Goal: Entertainment & Leisure: Consume media (video, audio)

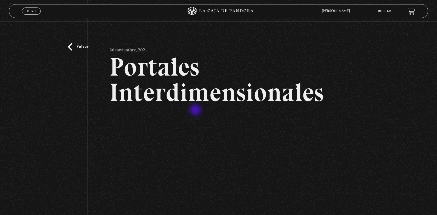
scroll to position [126, 0]
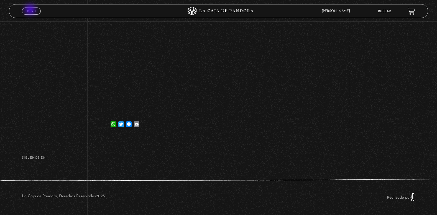
drag, startPoint x: 31, startPoint y: 10, endPoint x: 26, endPoint y: 12, distance: 4.7
click at [30, 10] on span "Menu" at bounding box center [31, 10] width 9 height 3
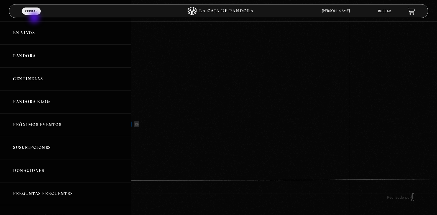
drag, startPoint x: 35, startPoint y: 19, endPoint x: 28, endPoint y: 49, distance: 30.8
click at [28, 49] on div "ingresar al sitio Ver Video Más Información Solicitar Por favor coloque su disp…" at bounding box center [218, 45] width 437 height 340
click at [24, 57] on link "Pandora" at bounding box center [65, 55] width 131 height 23
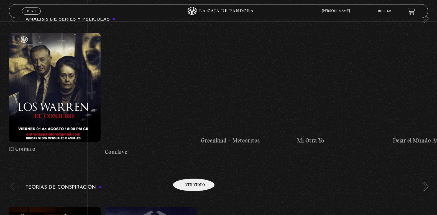
scroll to position [888, 0]
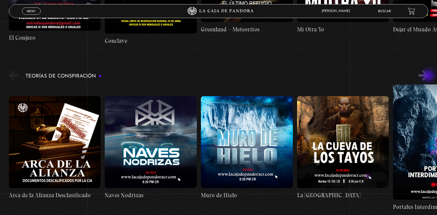
click at [429, 76] on button "»" at bounding box center [424, 75] width 10 height 10
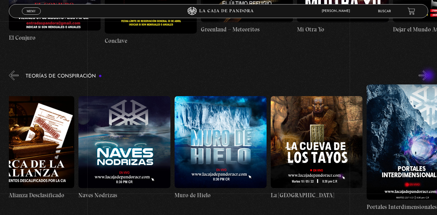
click at [429, 76] on button "»" at bounding box center [424, 75] width 10 height 10
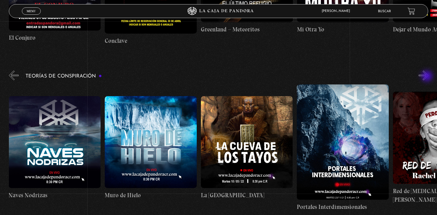
click at [428, 77] on button "»" at bounding box center [424, 75] width 10 height 10
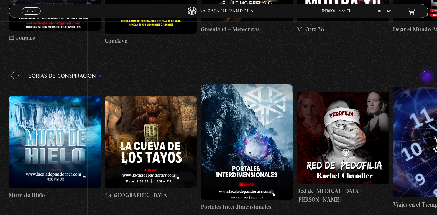
click at [428, 77] on button "»" at bounding box center [424, 75] width 10 height 10
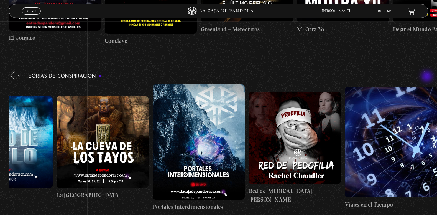
scroll to position [0, 241]
click at [428, 77] on button "»" at bounding box center [424, 75] width 10 height 10
click at [427, 77] on button "»" at bounding box center [424, 75] width 10 height 10
click at [426, 78] on button "»" at bounding box center [424, 75] width 10 height 10
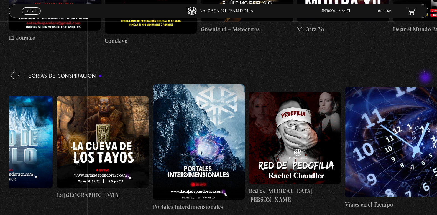
click at [426, 78] on button "»" at bounding box center [424, 75] width 10 height 10
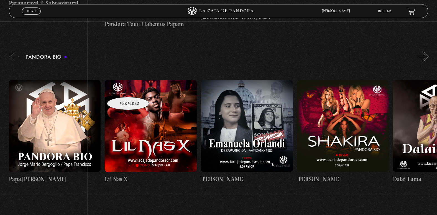
scroll to position [583, 0]
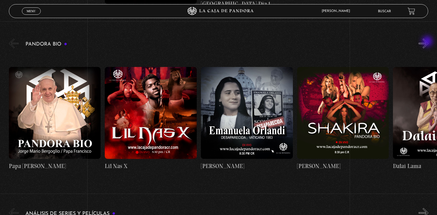
drag, startPoint x: 428, startPoint y: 42, endPoint x: 417, endPoint y: 43, distance: 11.2
click at [426, 43] on button "»" at bounding box center [424, 44] width 10 height 10
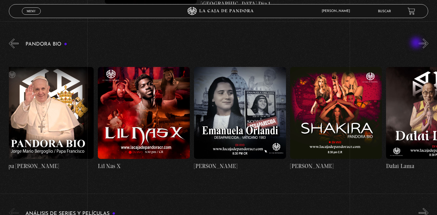
click at [417, 43] on div "Pandora Bio Shakira" at bounding box center [223, 110] width 429 height 147
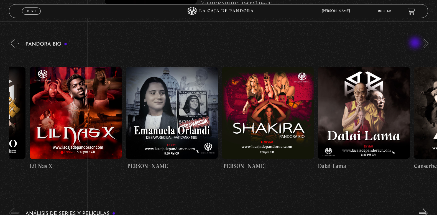
click at [416, 43] on div "Pandora Bio Shakira" at bounding box center [223, 110] width 429 height 147
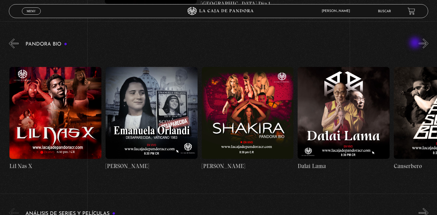
click at [416, 43] on div "Pandora Bio Shakira" at bounding box center [223, 110] width 429 height 147
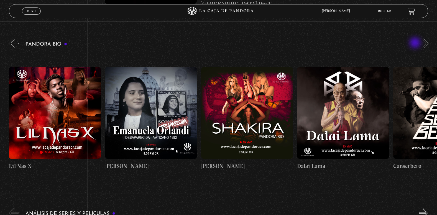
click at [416, 43] on div "Pandora Bio Shakira" at bounding box center [223, 110] width 429 height 147
click at [424, 44] on button "»" at bounding box center [424, 44] width 10 height 10
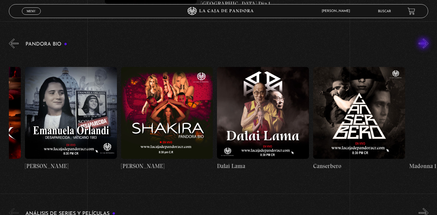
click at [424, 44] on button "»" at bounding box center [424, 44] width 10 height 10
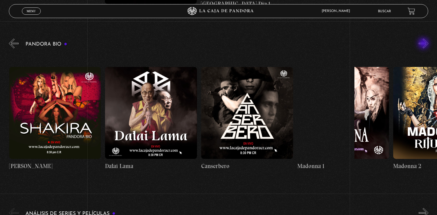
click at [424, 44] on button "»" at bounding box center [424, 44] width 10 height 10
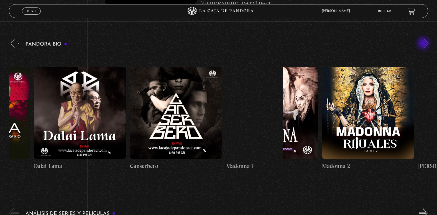
click at [424, 44] on button "»" at bounding box center [424, 44] width 10 height 10
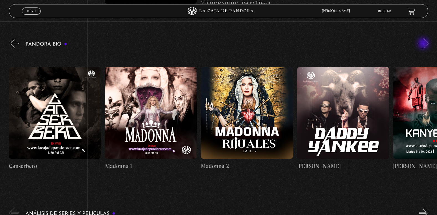
click at [424, 44] on button "»" at bounding box center [424, 44] width 10 height 10
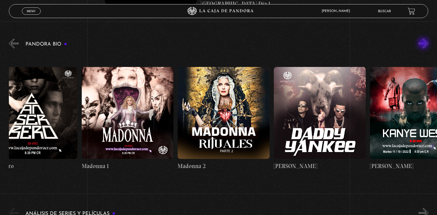
click at [424, 44] on button "»" at bounding box center [424, 44] width 10 height 10
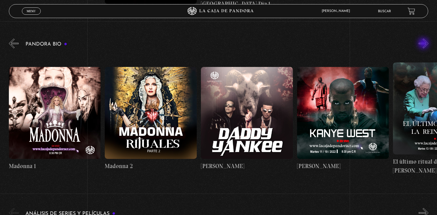
click at [424, 44] on button "»" at bounding box center [424, 44] width 10 height 10
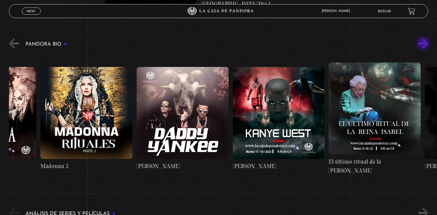
click at [424, 44] on button "»" at bounding box center [424, 44] width 10 height 10
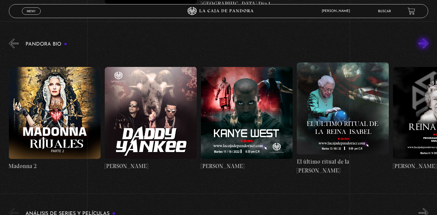
click at [424, 44] on button "»" at bounding box center [424, 44] width 10 height 10
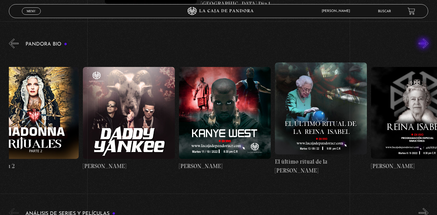
click at [424, 44] on button "»" at bounding box center [424, 44] width 10 height 10
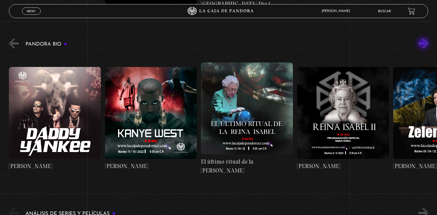
click at [424, 44] on button "»" at bounding box center [424, 44] width 10 height 10
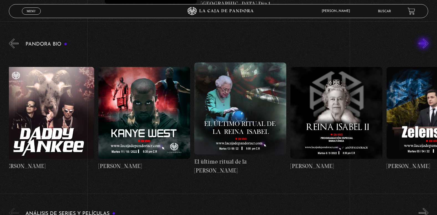
click at [424, 44] on button "»" at bounding box center [424, 44] width 10 height 10
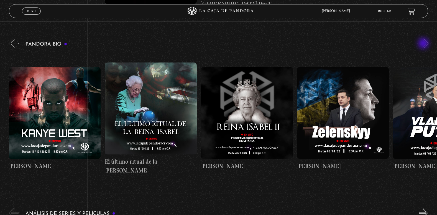
click at [424, 44] on button "»" at bounding box center [424, 44] width 10 height 10
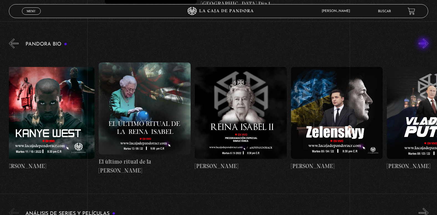
click at [424, 44] on button "»" at bounding box center [424, 44] width 10 height 10
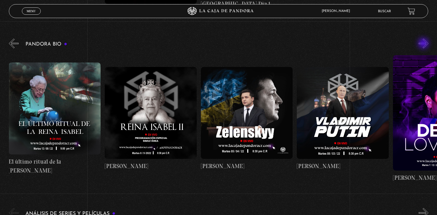
click at [424, 44] on button "»" at bounding box center [424, 44] width 10 height 10
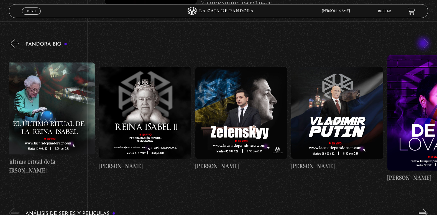
click at [424, 44] on button "»" at bounding box center [424, 44] width 10 height 10
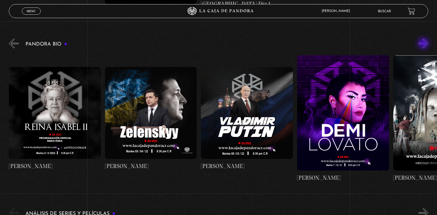
click at [424, 44] on button "»" at bounding box center [424, 44] width 10 height 10
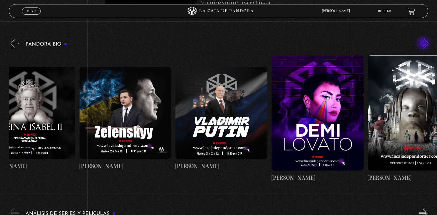
click at [424, 44] on button "»" at bounding box center [424, 44] width 10 height 10
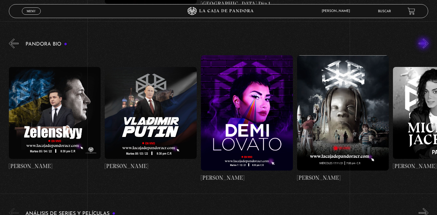
click at [424, 44] on button "»" at bounding box center [424, 44] width 10 height 10
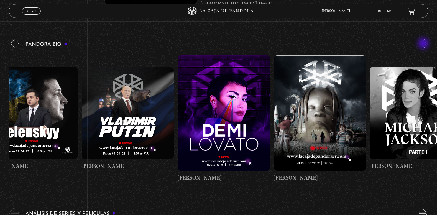
click at [424, 44] on button "»" at bounding box center [424, 44] width 10 height 10
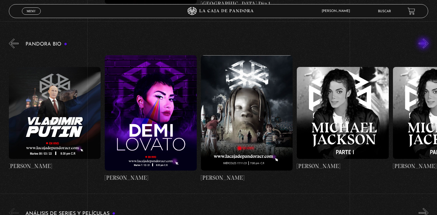
click at [424, 44] on button "»" at bounding box center [424, 44] width 10 height 10
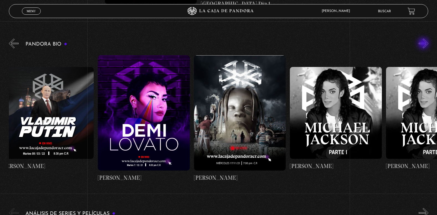
click at [424, 44] on button "»" at bounding box center [424, 44] width 10 height 10
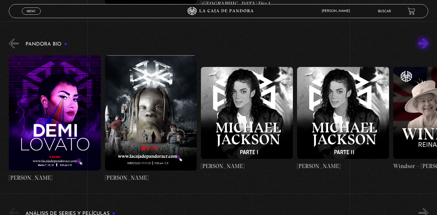
click at [424, 44] on button "»" at bounding box center [424, 44] width 10 height 10
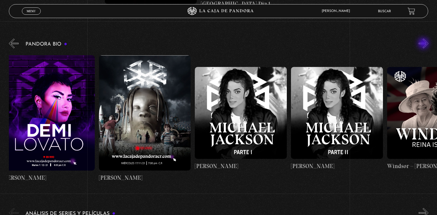
click at [424, 44] on button "»" at bounding box center [424, 44] width 10 height 10
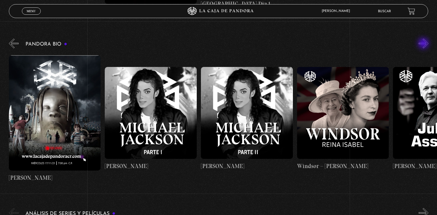
click at [424, 44] on button "»" at bounding box center [424, 44] width 10 height 10
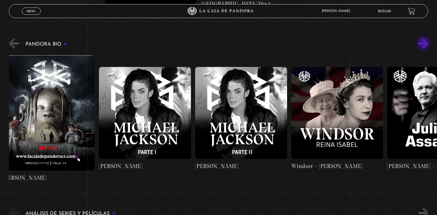
click at [424, 44] on button "»" at bounding box center [424, 44] width 10 height 10
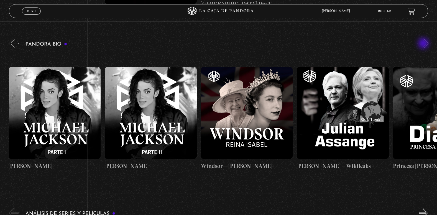
click at [424, 44] on button "»" at bounding box center [424, 44] width 10 height 10
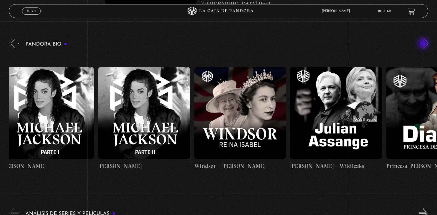
click at [424, 44] on button "»" at bounding box center [424, 44] width 10 height 10
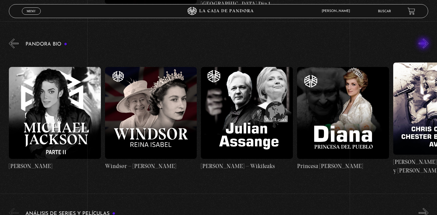
click at [424, 44] on button "»" at bounding box center [424, 44] width 10 height 10
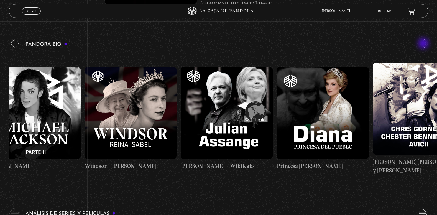
click at [424, 44] on button "»" at bounding box center [424, 44] width 10 height 10
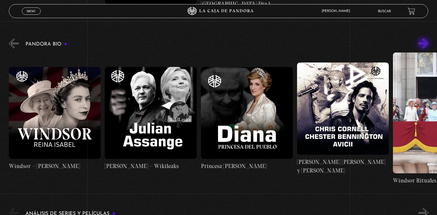
click at [424, 44] on button "»" at bounding box center [424, 44] width 10 height 10
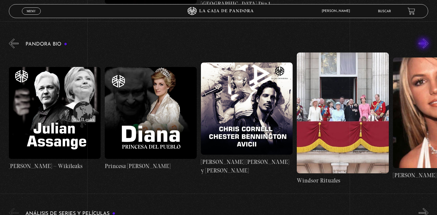
click at [424, 44] on button "»" at bounding box center [424, 44] width 10 height 10
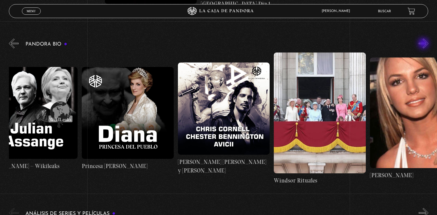
scroll to position [0, 1875]
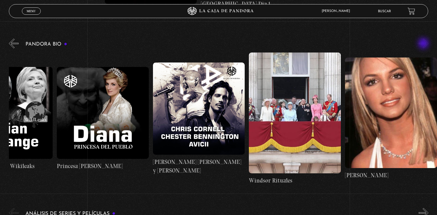
click at [424, 44] on button "»" at bounding box center [424, 44] width 10 height 10
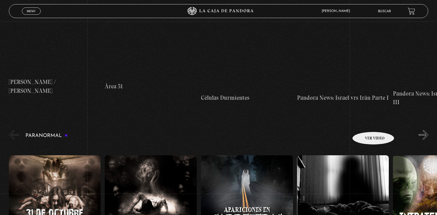
scroll to position [166, 0]
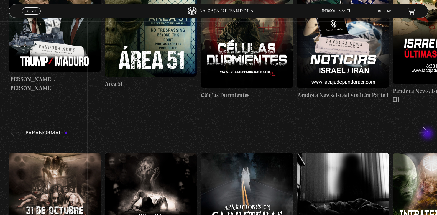
click at [427, 134] on button "»" at bounding box center [424, 132] width 10 height 10
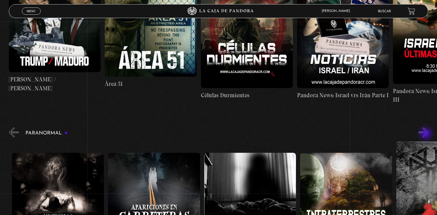
click at [427, 134] on button "»" at bounding box center [424, 132] width 10 height 10
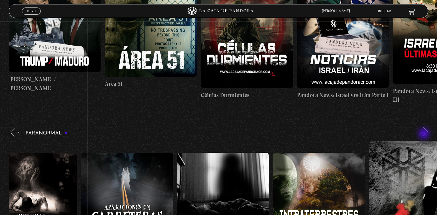
click at [425, 134] on button "»" at bounding box center [424, 132] width 10 height 10
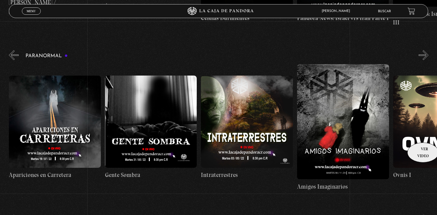
scroll to position [250, 0]
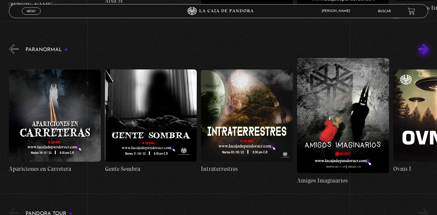
click at [425, 51] on button "»" at bounding box center [424, 49] width 10 height 10
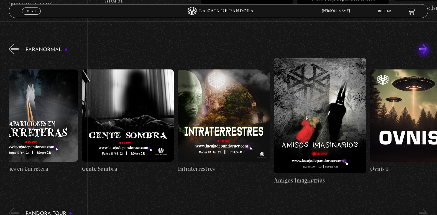
click at [425, 51] on button "»" at bounding box center [424, 49] width 10 height 10
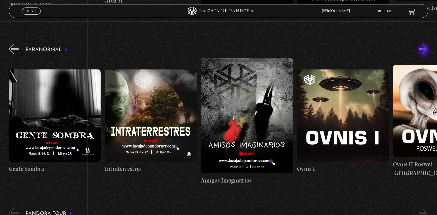
click at [425, 51] on button "»" at bounding box center [424, 49] width 10 height 10
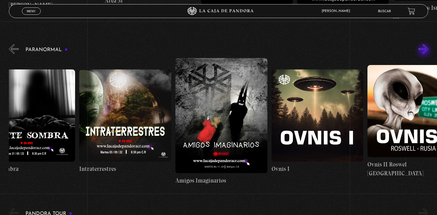
click at [425, 51] on button "»" at bounding box center [424, 49] width 10 height 10
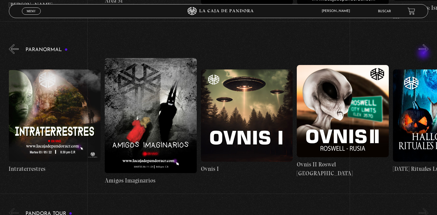
drag, startPoint x: 425, startPoint y: 51, endPoint x: 424, endPoint y: 54, distance: 2.8
click at [424, 54] on button "»" at bounding box center [424, 49] width 10 height 10
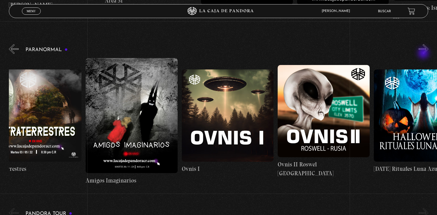
click at [424, 54] on button "»" at bounding box center [424, 49] width 10 height 10
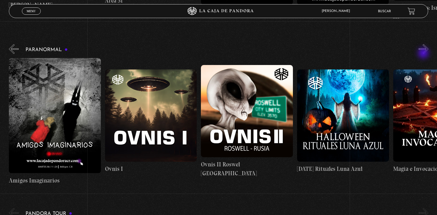
click at [424, 54] on button "»" at bounding box center [424, 49] width 10 height 10
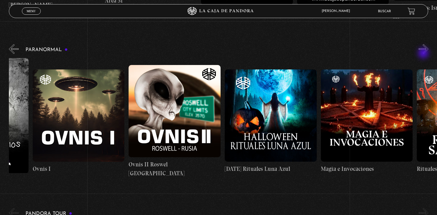
click at [424, 54] on button "»" at bounding box center [424, 49] width 10 height 10
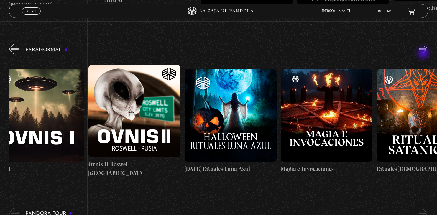
scroll to position [0, 625]
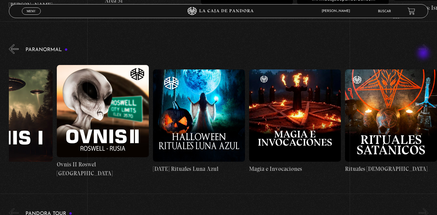
click at [424, 54] on button "»" at bounding box center [424, 49] width 10 height 10
click at [425, 51] on button "»" at bounding box center [424, 49] width 10 height 10
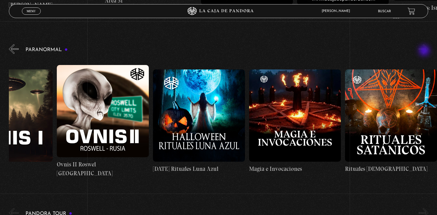
click at [425, 51] on button "»" at bounding box center [424, 49] width 10 height 10
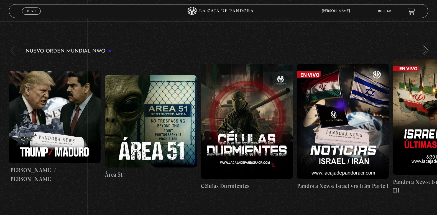
scroll to position [55, 0]
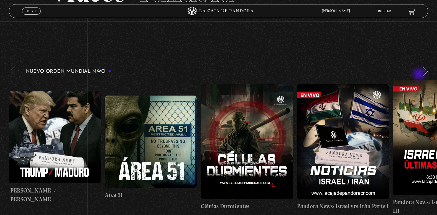
drag, startPoint x: 422, startPoint y: 70, endPoint x: 420, endPoint y: 75, distance: 5.6
click at [420, 75] on div "Nuevo Orden Mundial NWO 2023" at bounding box center [223, 140] width 429 height 150
click at [419, 75] on div "Nuevo Orden Mundial NWO 2023" at bounding box center [223, 140] width 429 height 150
click at [419, 76] on div "Nuevo Orden Mundial NWO 2023" at bounding box center [223, 140] width 429 height 150
click at [429, 70] on button "»" at bounding box center [424, 71] width 10 height 10
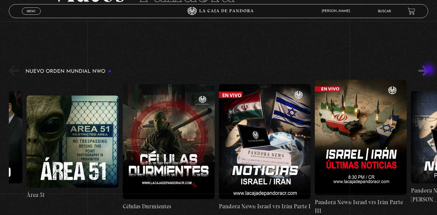
click at [429, 71] on button "»" at bounding box center [424, 71] width 10 height 10
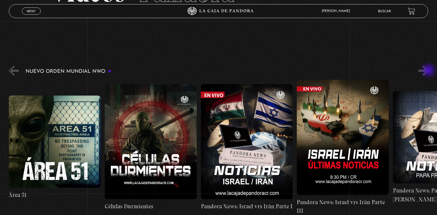
click at [429, 71] on button "»" at bounding box center [424, 71] width 10 height 10
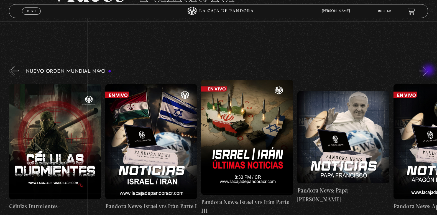
click at [429, 71] on button "»" at bounding box center [424, 71] width 10 height 10
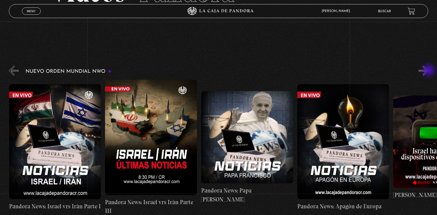
scroll to position [0, 289]
click at [429, 71] on button "»" at bounding box center [424, 71] width 10 height 10
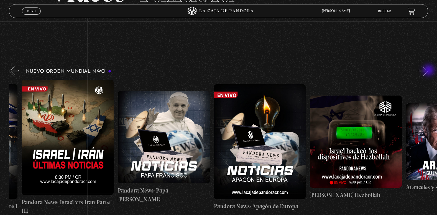
click at [429, 71] on button "»" at bounding box center [424, 71] width 10 height 10
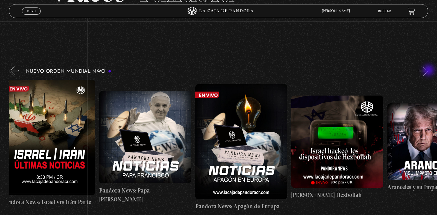
click at [429, 71] on button "»" at bounding box center [424, 71] width 10 height 10
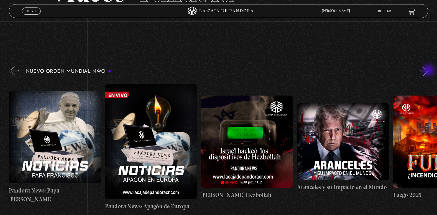
click at [429, 71] on button "»" at bounding box center [424, 71] width 10 height 10
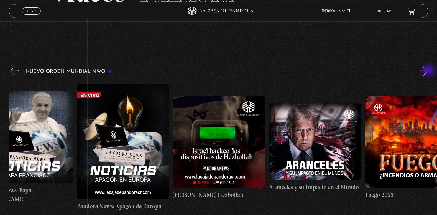
click at [429, 71] on button "»" at bounding box center [424, 71] width 10 height 10
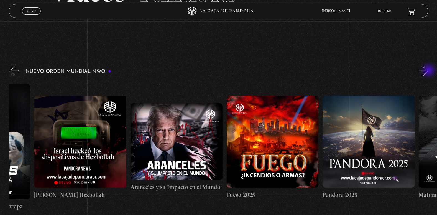
click at [429, 71] on button "»" at bounding box center [424, 71] width 10 height 10
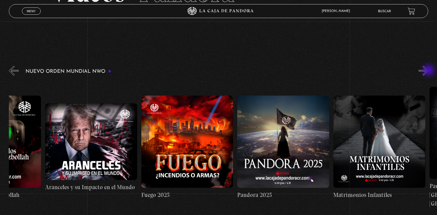
click at [429, 71] on button "»" at bounding box center [424, 71] width 10 height 10
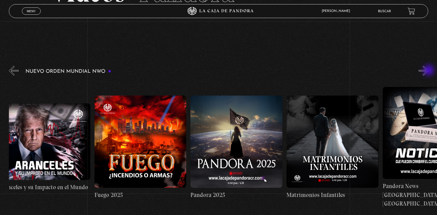
click at [429, 71] on button "»" at bounding box center [424, 71] width 10 height 10
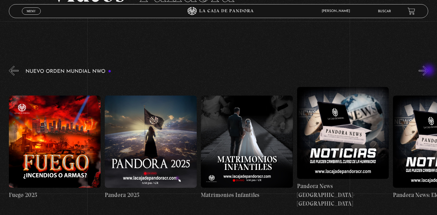
click at [429, 71] on button "»" at bounding box center [424, 71] width 10 height 10
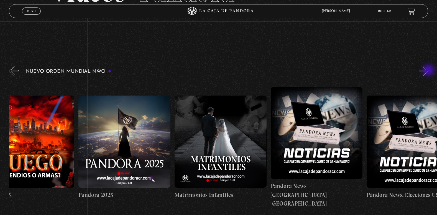
click at [429, 71] on button "»" at bounding box center [424, 71] width 10 height 10
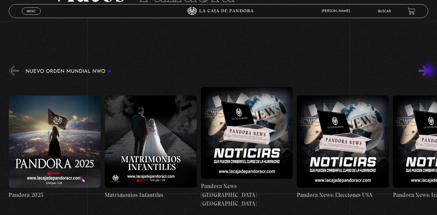
click at [429, 71] on button "»" at bounding box center [424, 71] width 10 height 10
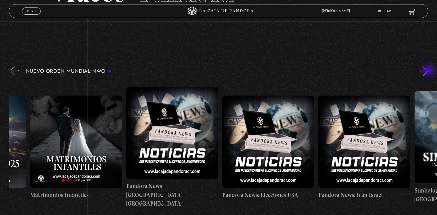
click at [429, 71] on button "»" at bounding box center [424, 71] width 10 height 10
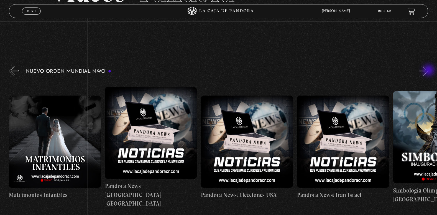
click at [429, 71] on button "»" at bounding box center [424, 71] width 10 height 10
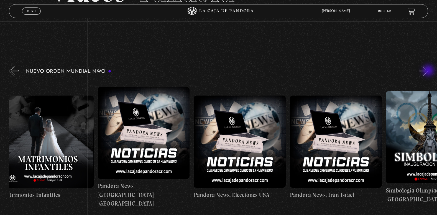
click at [429, 71] on button "»" at bounding box center [424, 71] width 10 height 10
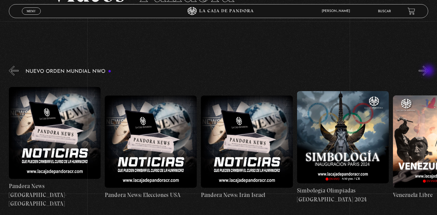
click at [429, 71] on button "»" at bounding box center [424, 71] width 10 height 10
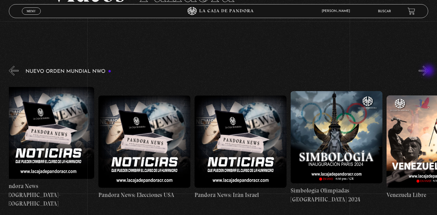
click at [429, 71] on button "»" at bounding box center [424, 71] width 10 height 10
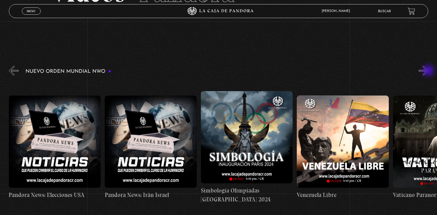
click at [429, 71] on button "»" at bounding box center [424, 71] width 10 height 10
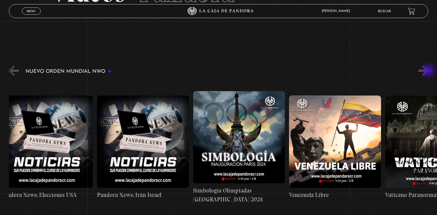
click at [429, 71] on button "»" at bounding box center [424, 71] width 10 height 10
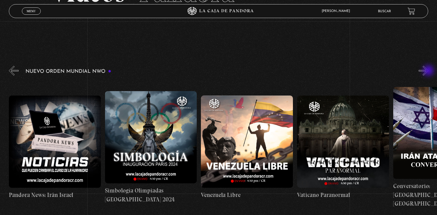
click at [429, 71] on button "»" at bounding box center [424, 71] width 10 height 10
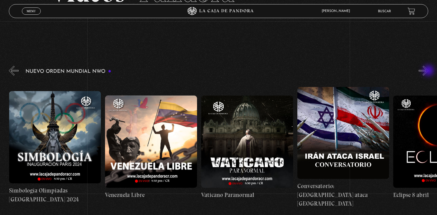
click at [429, 71] on button "»" at bounding box center [424, 71] width 10 height 10
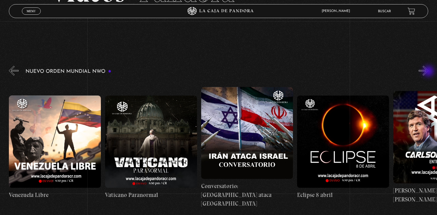
click at [429, 72] on button "»" at bounding box center [424, 71] width 10 height 10
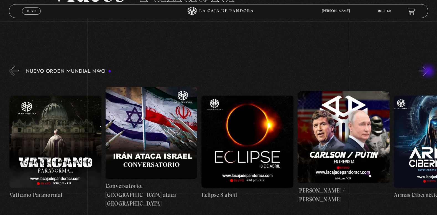
click at [429, 72] on button "»" at bounding box center [424, 71] width 10 height 10
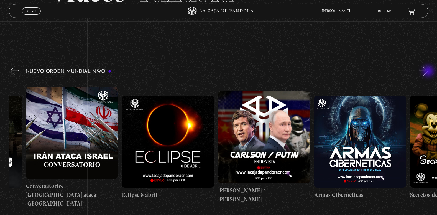
click at [429, 72] on button "»" at bounding box center [424, 71] width 10 height 10
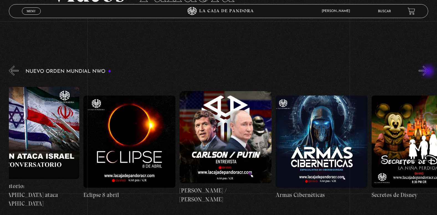
click at [429, 72] on button "»" at bounding box center [424, 71] width 10 height 10
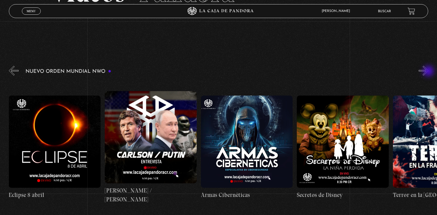
click at [429, 72] on button "»" at bounding box center [424, 71] width 10 height 10
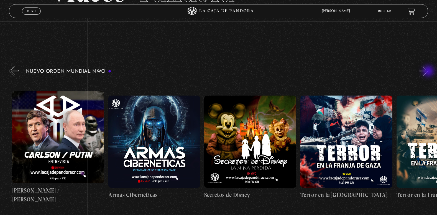
click at [429, 72] on button "»" at bounding box center [424, 71] width 10 height 10
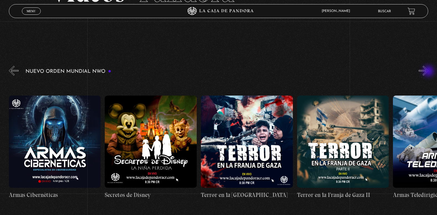
click at [429, 72] on button "»" at bounding box center [424, 71] width 10 height 10
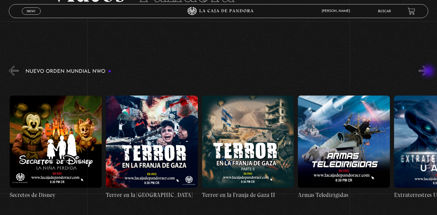
click at [429, 72] on button "»" at bounding box center [424, 71] width 10 height 10
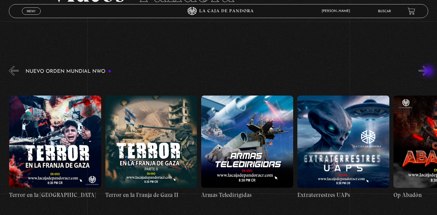
scroll to position [0, 2212]
click at [429, 73] on button "»" at bounding box center [424, 71] width 10 height 10
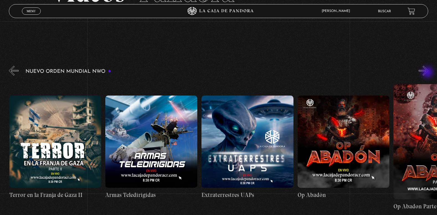
click at [429, 73] on button "»" at bounding box center [424, 71] width 10 height 10
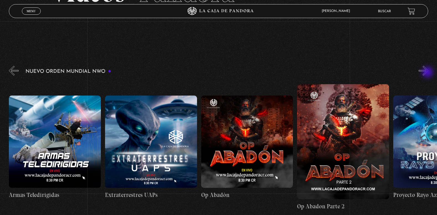
click at [429, 73] on button "»" at bounding box center [424, 71] width 10 height 10
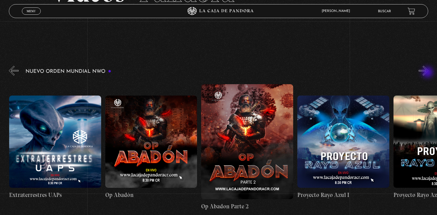
scroll to position [0, 2500]
click at [429, 73] on button "»" at bounding box center [424, 71] width 10 height 10
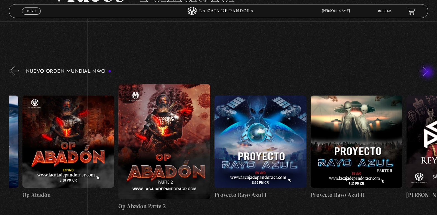
click at [429, 73] on button "»" at bounding box center [424, 71] width 10 height 10
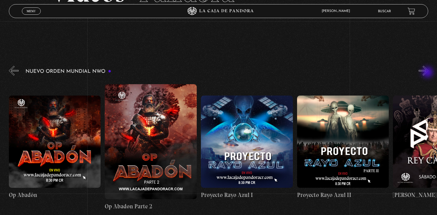
scroll to position [0, 2597]
click at [429, 73] on button "»" at bounding box center [424, 71] width 10 height 10
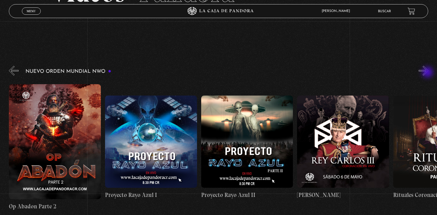
click at [429, 73] on button "»" at bounding box center [424, 71] width 10 height 10
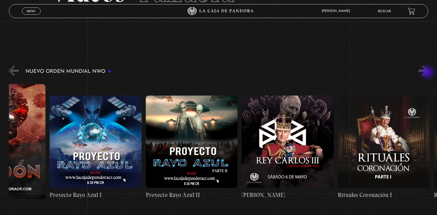
click at [429, 73] on button "»" at bounding box center [424, 71] width 10 height 10
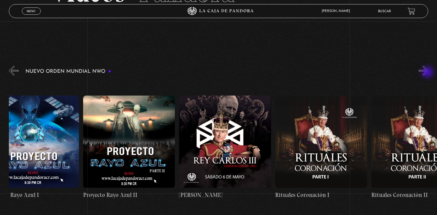
click at [429, 73] on button "»" at bounding box center [424, 71] width 10 height 10
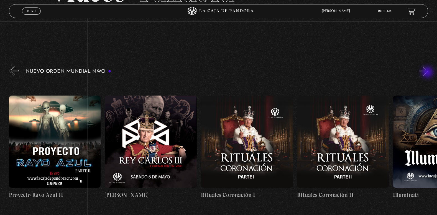
click at [429, 73] on button "»" at bounding box center [424, 71] width 10 height 10
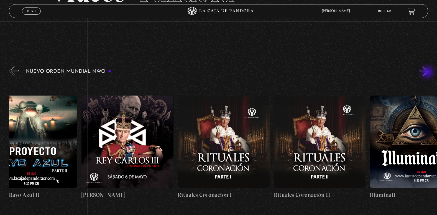
click at [429, 73] on button "»" at bounding box center [424, 71] width 10 height 10
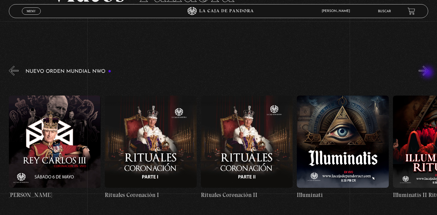
click at [429, 73] on button "»" at bounding box center [424, 71] width 10 height 10
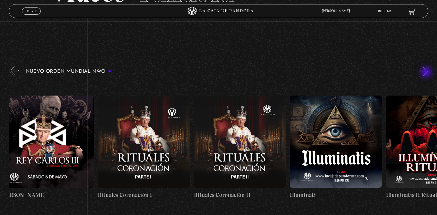
scroll to position [0, 3077]
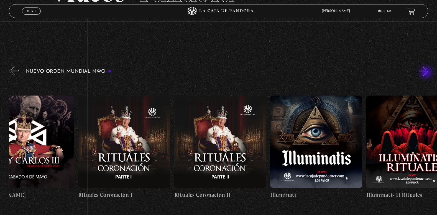
click at [427, 73] on button "»" at bounding box center [424, 71] width 10 height 10
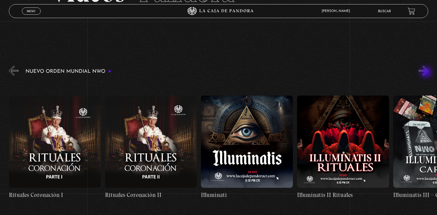
click at [427, 73] on button "»" at bounding box center [424, 71] width 10 height 10
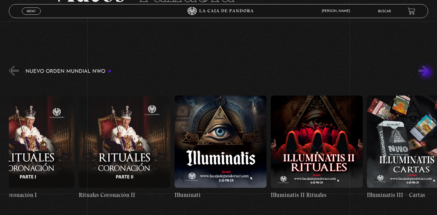
click at [427, 73] on button "»" at bounding box center [424, 71] width 10 height 10
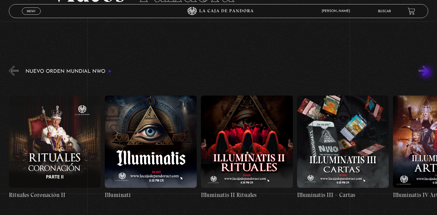
click at [427, 73] on button "»" at bounding box center [424, 71] width 10 height 10
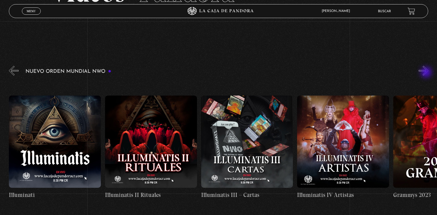
click at [427, 73] on button "»" at bounding box center [424, 71] width 10 height 10
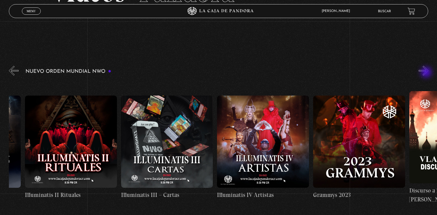
click at [427, 73] on button "»" at bounding box center [424, 71] width 10 height 10
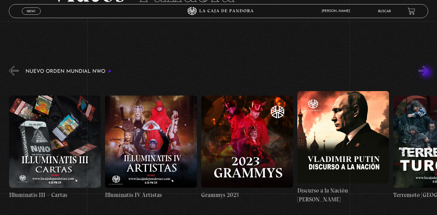
scroll to position [0, 3462]
click at [427, 73] on button "»" at bounding box center [424, 71] width 10 height 10
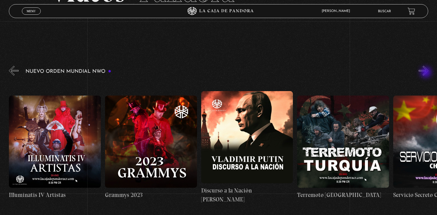
click at [427, 73] on button "»" at bounding box center [424, 71] width 10 height 10
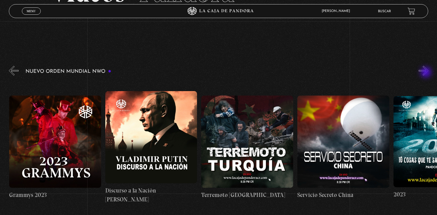
scroll to position [0, 3654]
click at [427, 73] on button "»" at bounding box center [424, 71] width 10 height 10
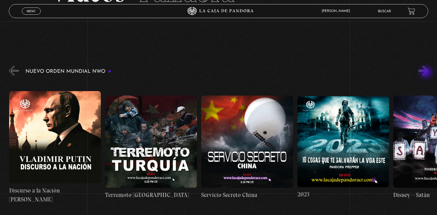
scroll to position [0, 3751]
click at [426, 73] on button "»" at bounding box center [424, 71] width 10 height 10
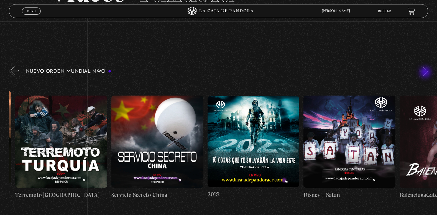
click at [426, 73] on button "»" at bounding box center [424, 71] width 10 height 10
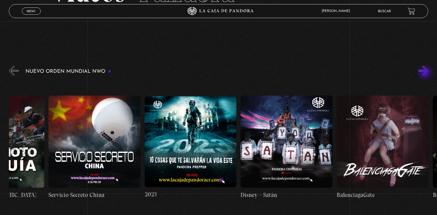
click at [426, 73] on button "»" at bounding box center [424, 71] width 10 height 10
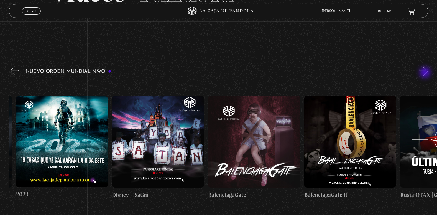
click at [426, 73] on button "»" at bounding box center [424, 71] width 10 height 10
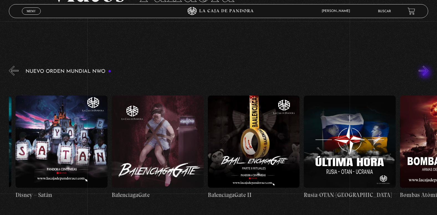
click at [426, 73] on button "»" at bounding box center [424, 71] width 10 height 10
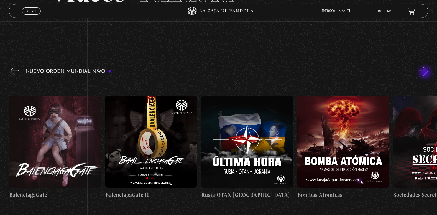
scroll to position [0, 4231]
click at [426, 73] on button "»" at bounding box center [424, 71] width 10 height 10
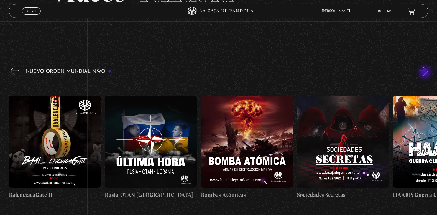
click at [426, 73] on button "»" at bounding box center [424, 71] width 10 height 10
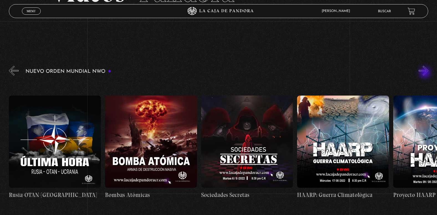
scroll to position [0, 4424]
click at [426, 73] on button "»" at bounding box center [424, 71] width 10 height 10
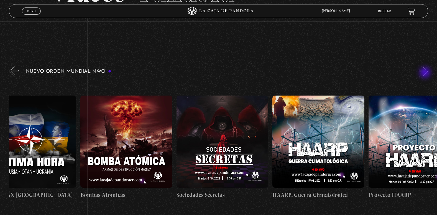
click at [426, 73] on button "»" at bounding box center [424, 71] width 10 height 10
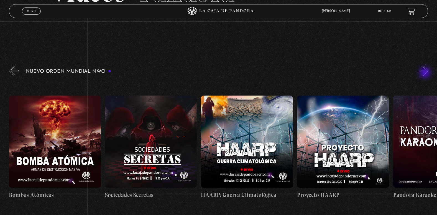
click at [426, 73] on button "»" at bounding box center [424, 71] width 10 height 10
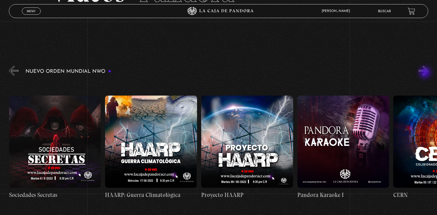
click at [426, 73] on button "»" at bounding box center [424, 71] width 10 height 10
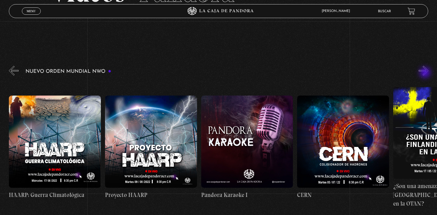
scroll to position [0, 4712]
click at [426, 73] on button "»" at bounding box center [424, 71] width 10 height 10
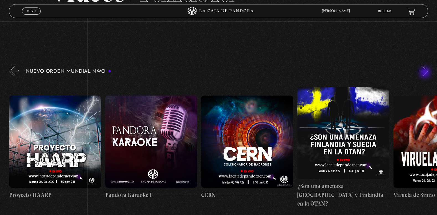
scroll to position [0, 4808]
click at [426, 73] on button "»" at bounding box center [424, 71] width 10 height 10
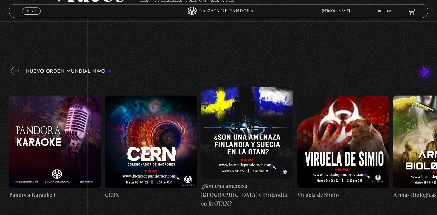
scroll to position [0, 4905]
click at [336, 150] on figure at bounding box center [343, 141] width 92 height 92
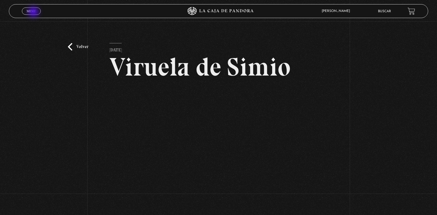
click at [34, 12] on span "Menu" at bounding box center [31, 10] width 9 height 3
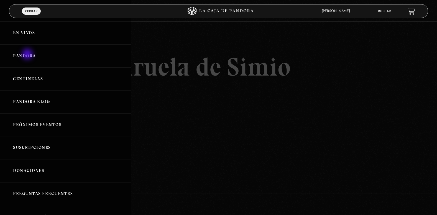
click at [28, 55] on link "Pandora" at bounding box center [65, 55] width 131 height 23
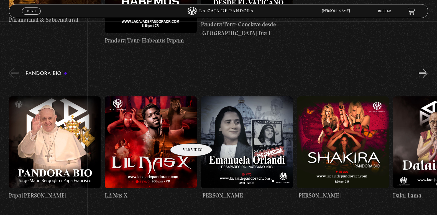
scroll to position [583, 0]
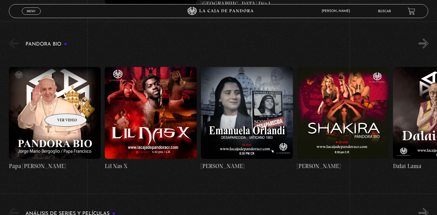
click at [59, 105] on figure at bounding box center [55, 113] width 92 height 92
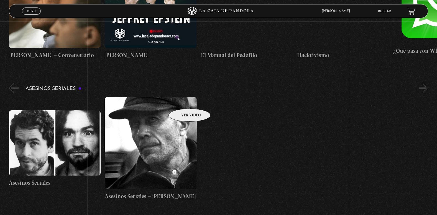
scroll to position [1581, 0]
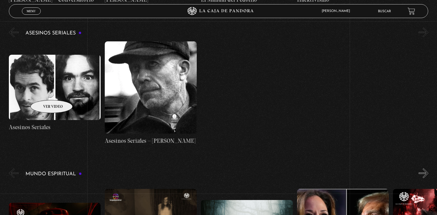
click at [44, 92] on figure at bounding box center [55, 87] width 92 height 65
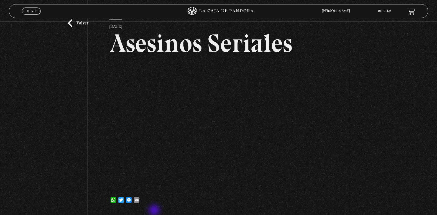
scroll to position [55, 0]
